Goal: Check status: Check status

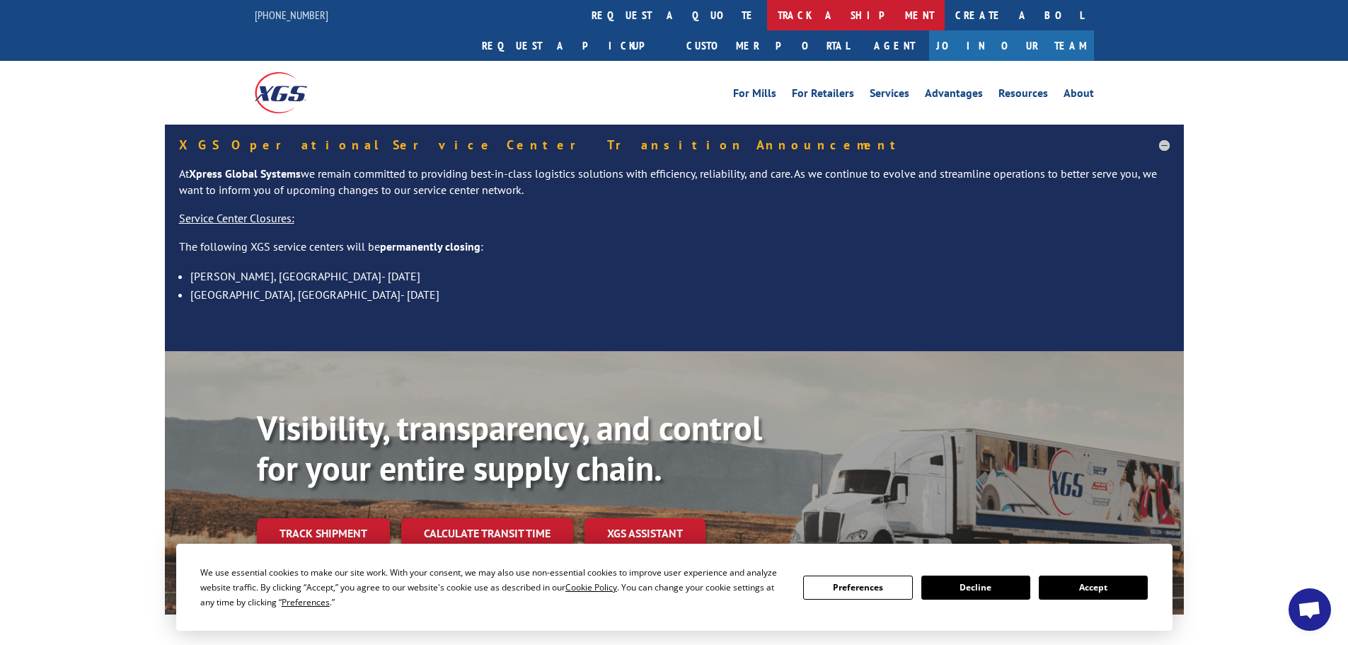
click at [767, 12] on link "track a shipment" at bounding box center [856, 15] width 178 height 30
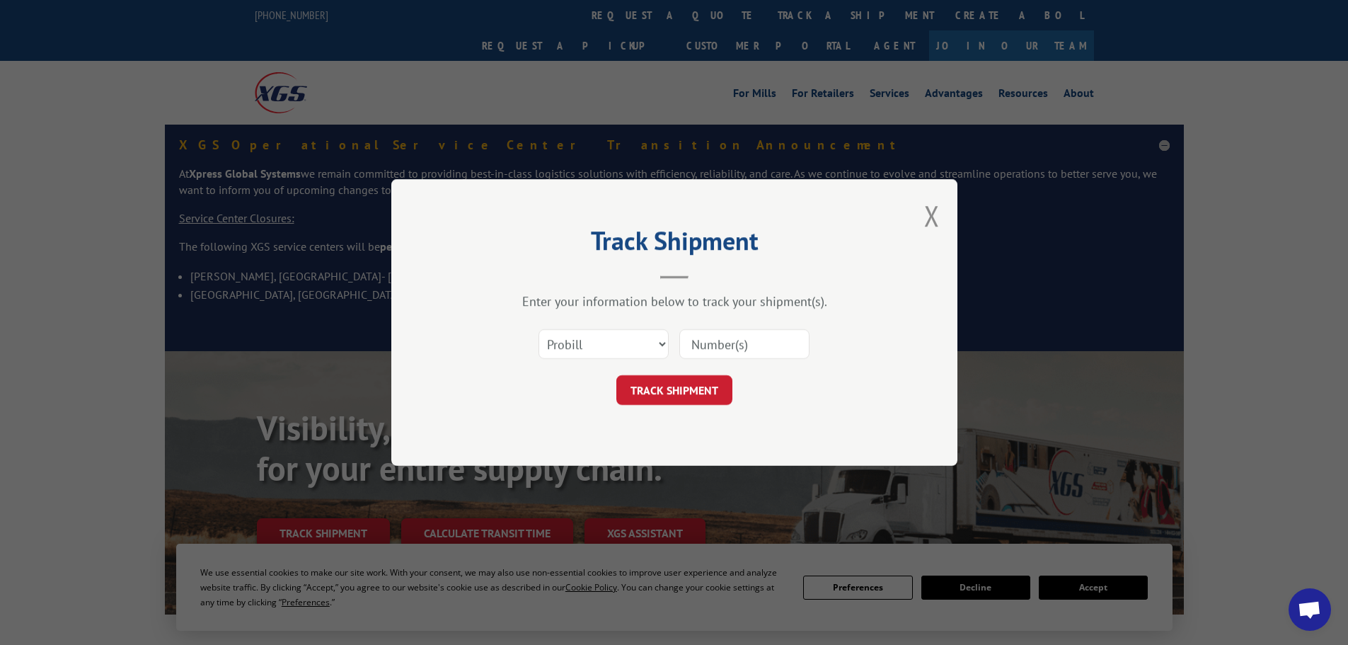
click at [696, 346] on input at bounding box center [744, 344] width 130 height 30
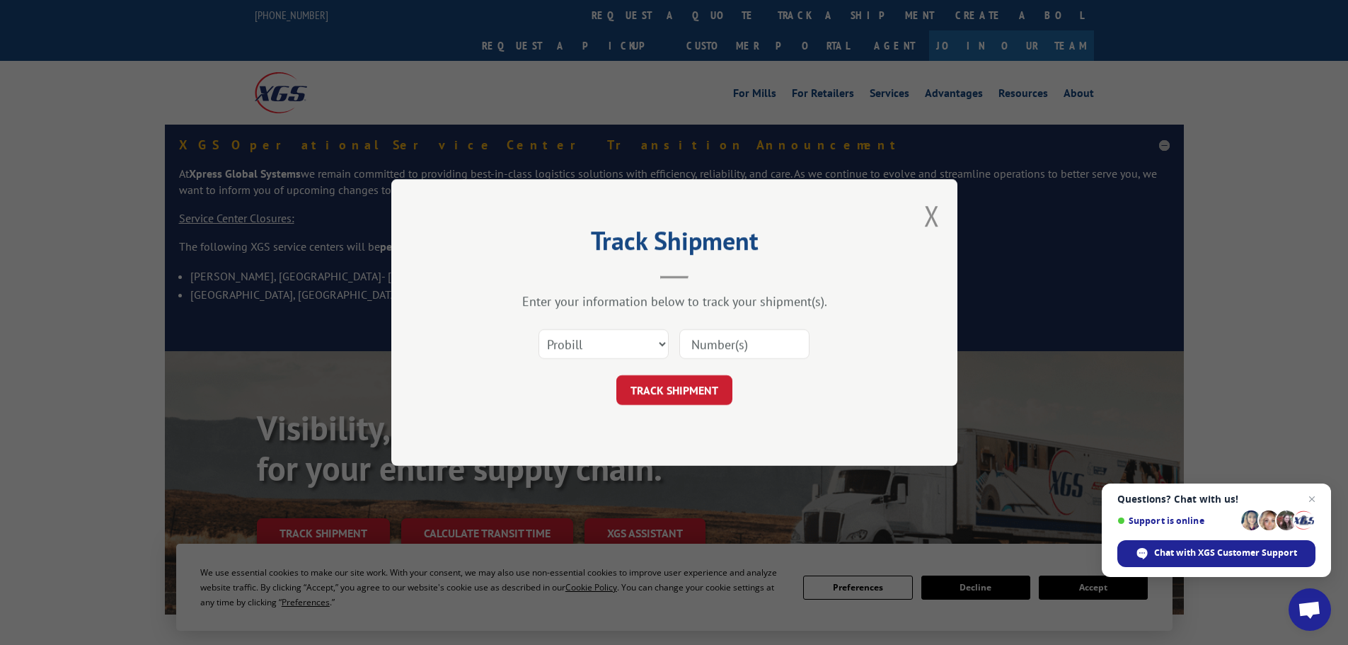
paste input "442615"
type input "442615"
click at [604, 345] on select "Select category... Probill BOL PO" at bounding box center [603, 344] width 130 height 30
select select "bol"
click at [538, 329] on select "Select category... Probill BOL PO" at bounding box center [603, 344] width 130 height 30
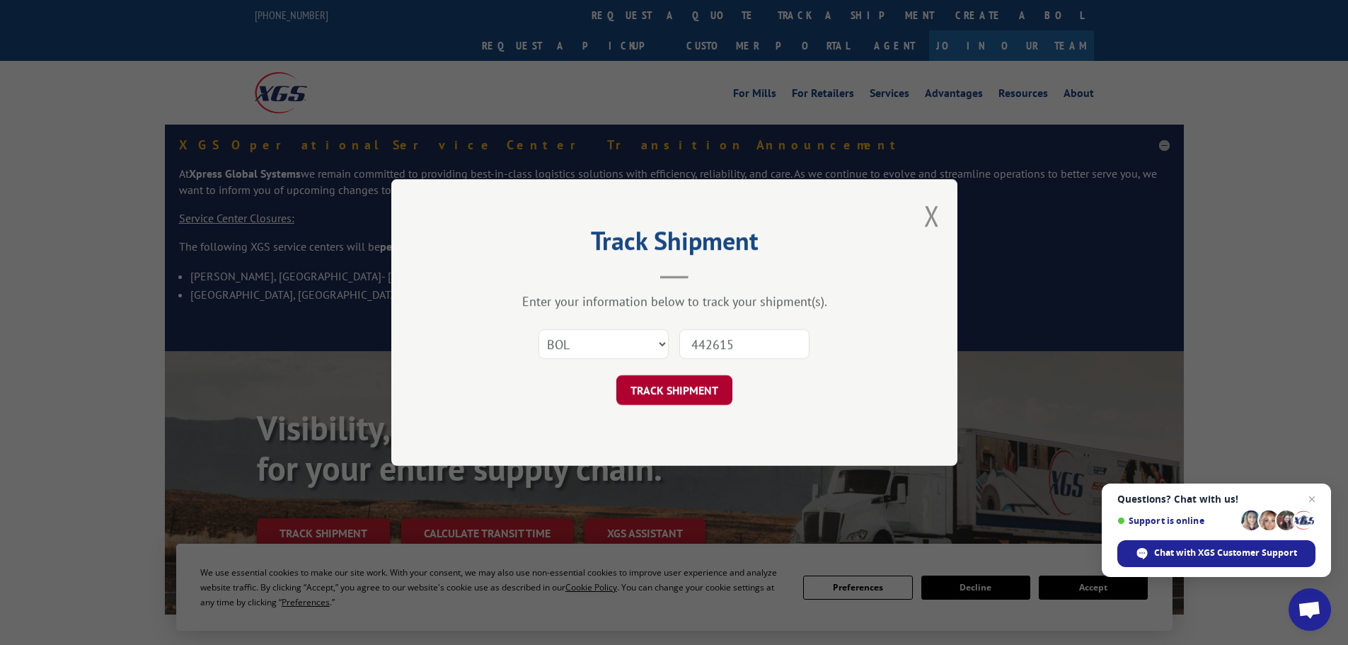
click at [677, 396] on button "TRACK SHIPMENT" at bounding box center [674, 390] width 116 height 30
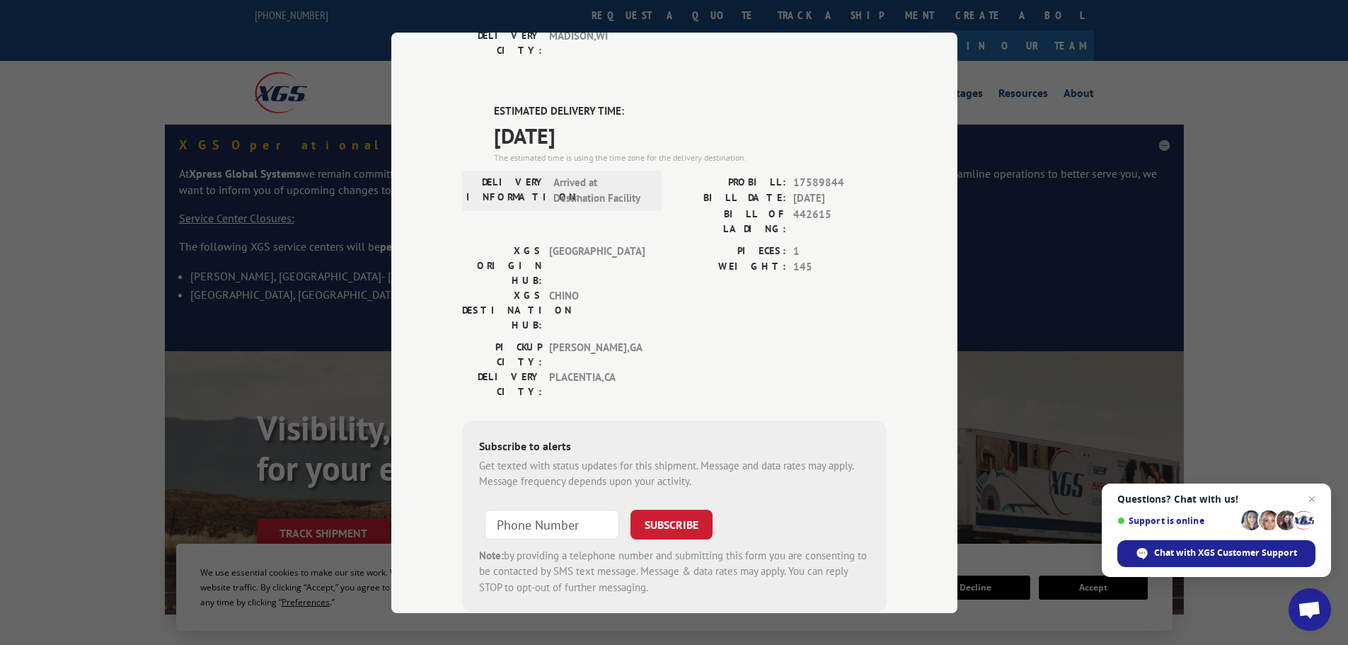
scroll to position [608, 0]
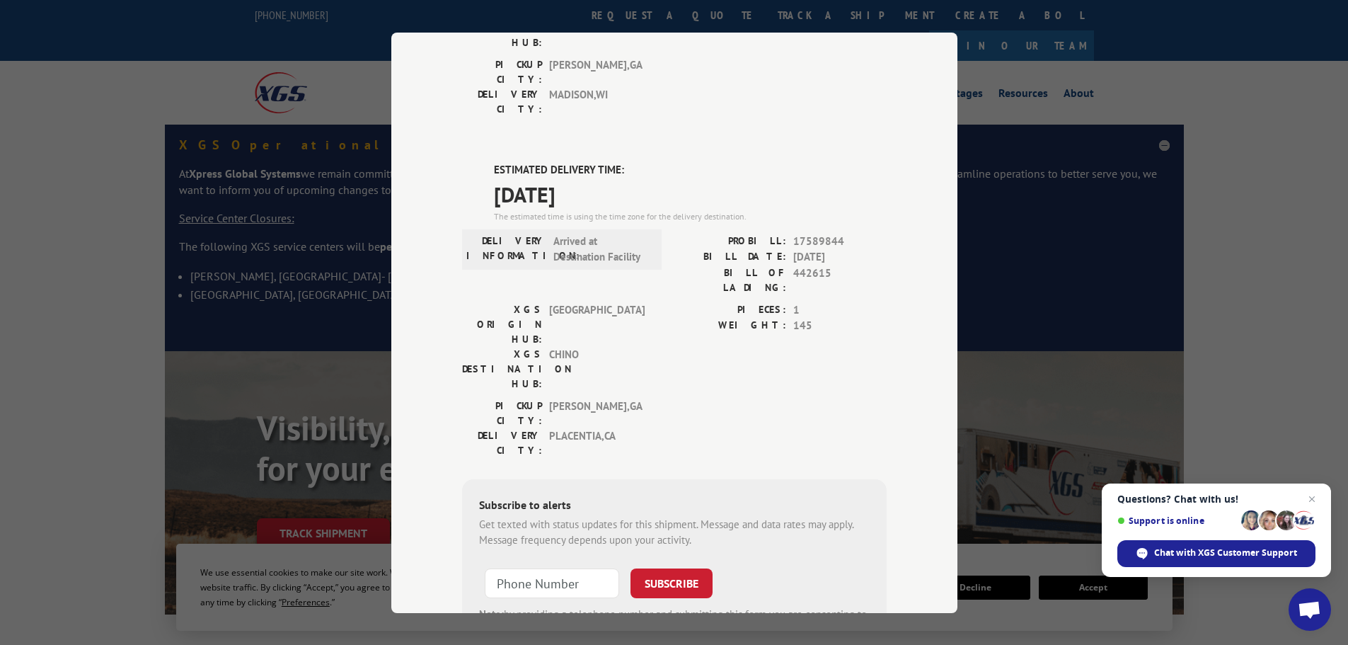
drag, startPoint x: 488, startPoint y: 174, endPoint x: 613, endPoint y: 187, distance: 126.0
click at [613, 187] on div "ESTIMATED DELIVERY TIME: [DATE] The estimated time is using the time zone for t…" at bounding box center [690, 192] width 393 height 61
copy div "ESTIMATED DELIVERY TIME: [DATE]"
